Goal: Information Seeking & Learning: Learn about a topic

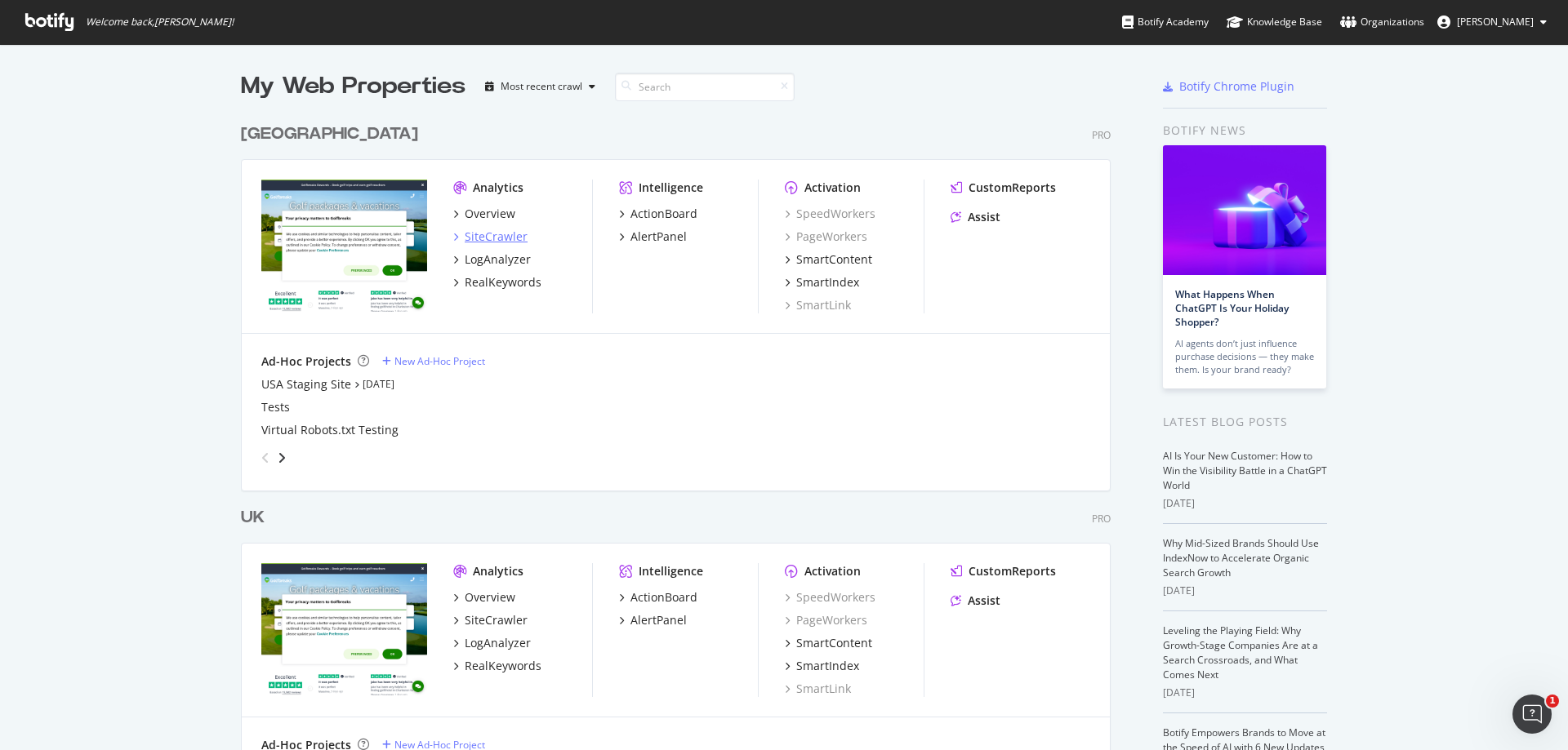
click at [497, 234] on div "SiteCrawler" at bounding box center [496, 236] width 63 height 16
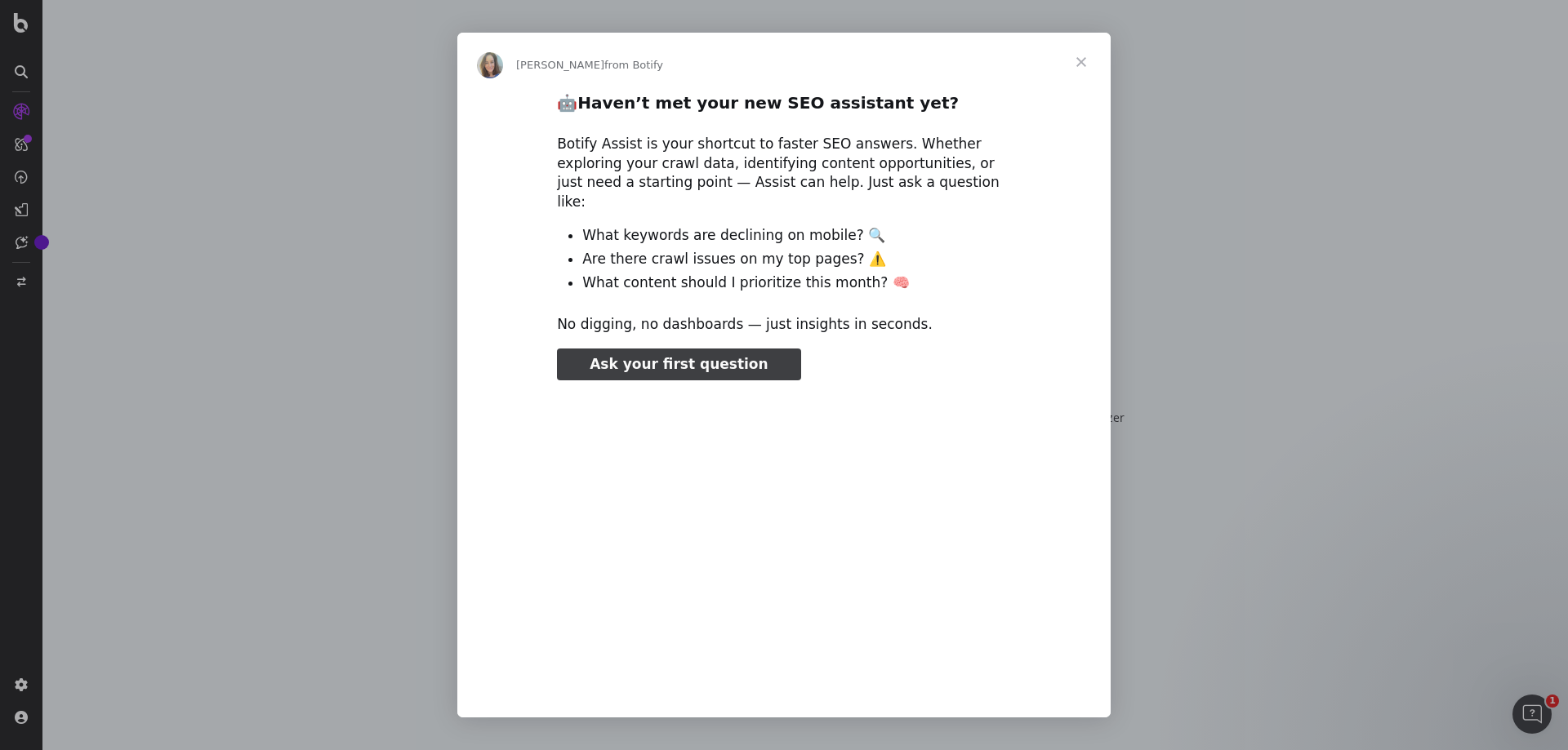
type input "82207"
click at [1086, 59] on span "Close" at bounding box center [1082, 62] width 59 height 59
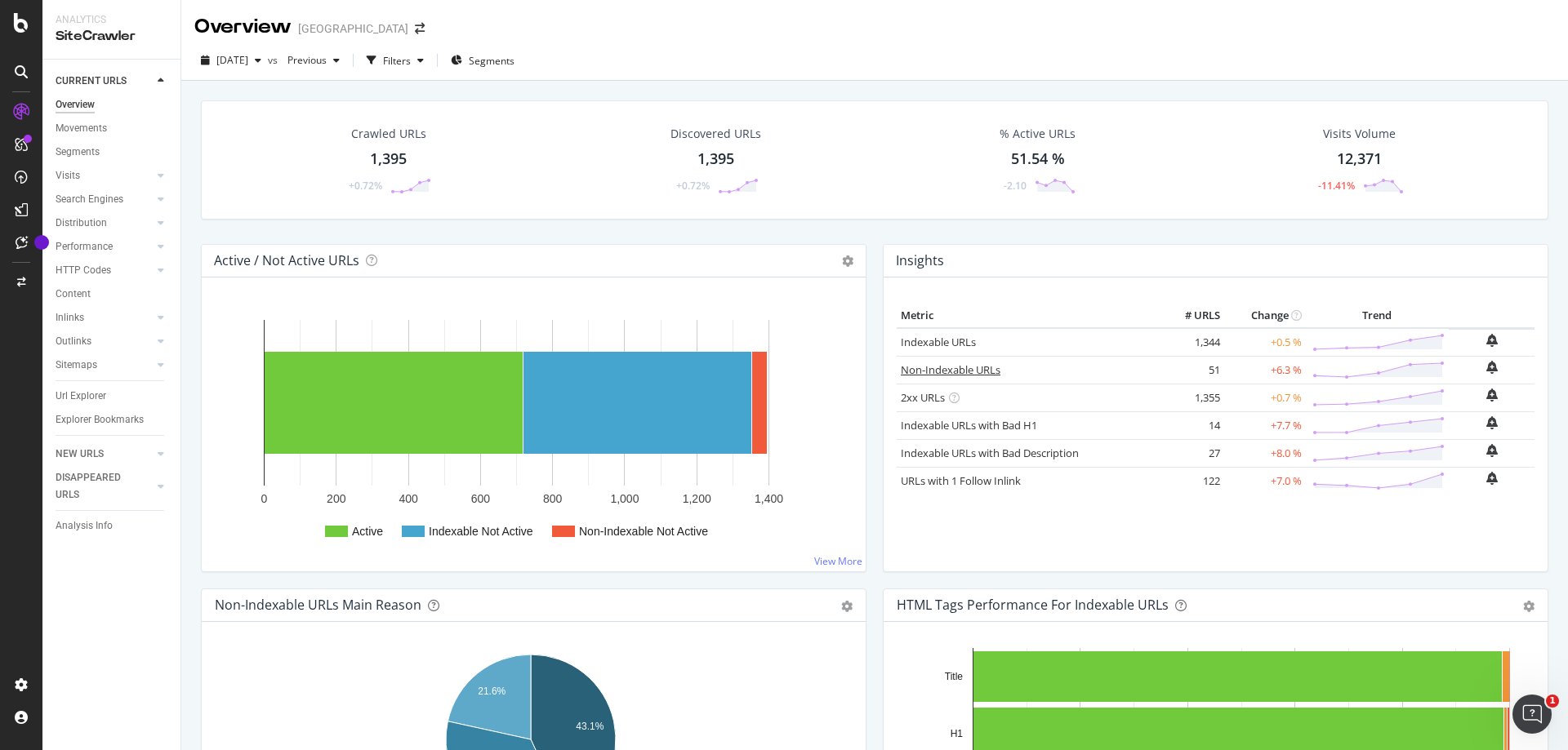
click at [971, 370] on link "Non-Indexable URLs" at bounding box center [951, 369] width 99 height 14
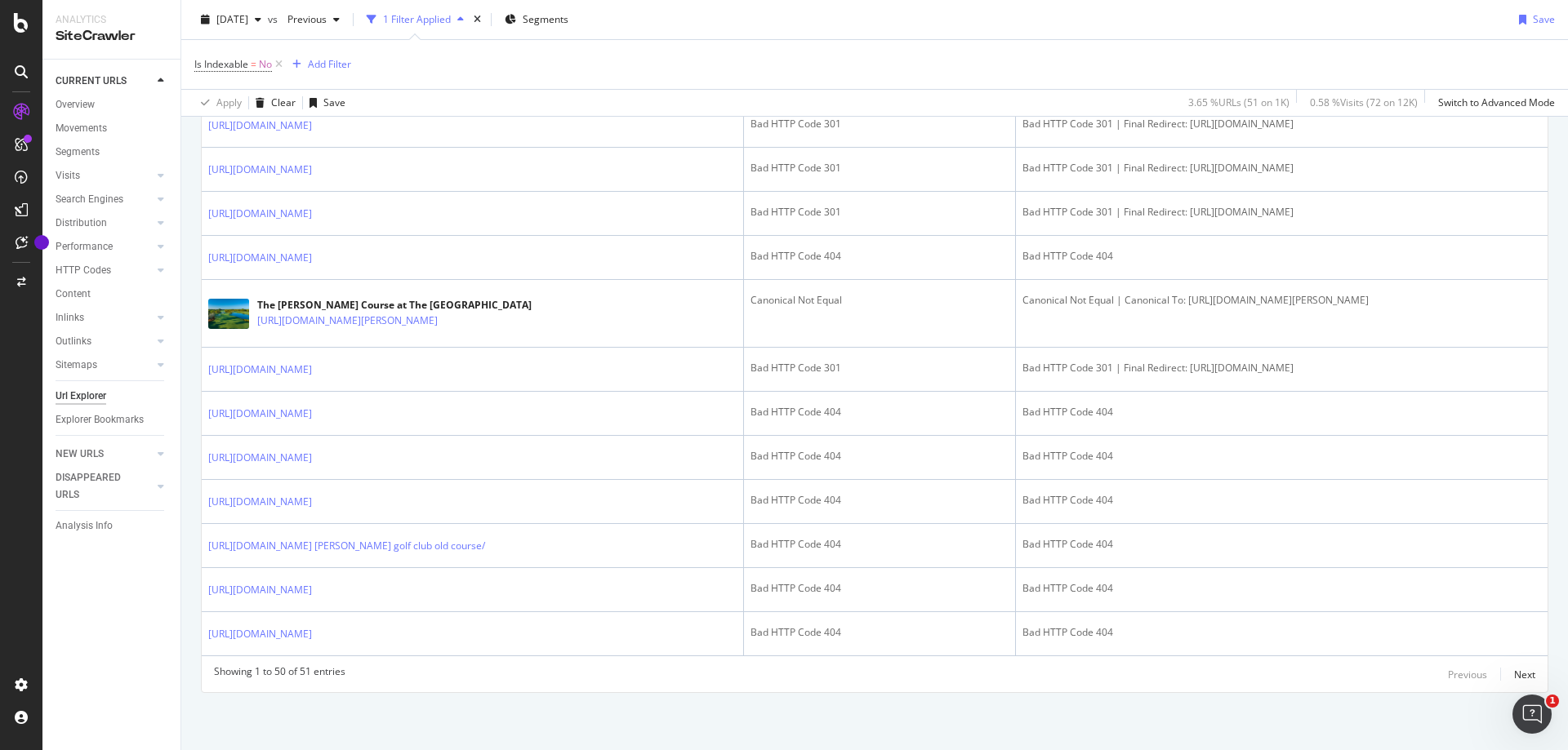
scroll to position [2521, 0]
